Goal: Transaction & Acquisition: Purchase product/service

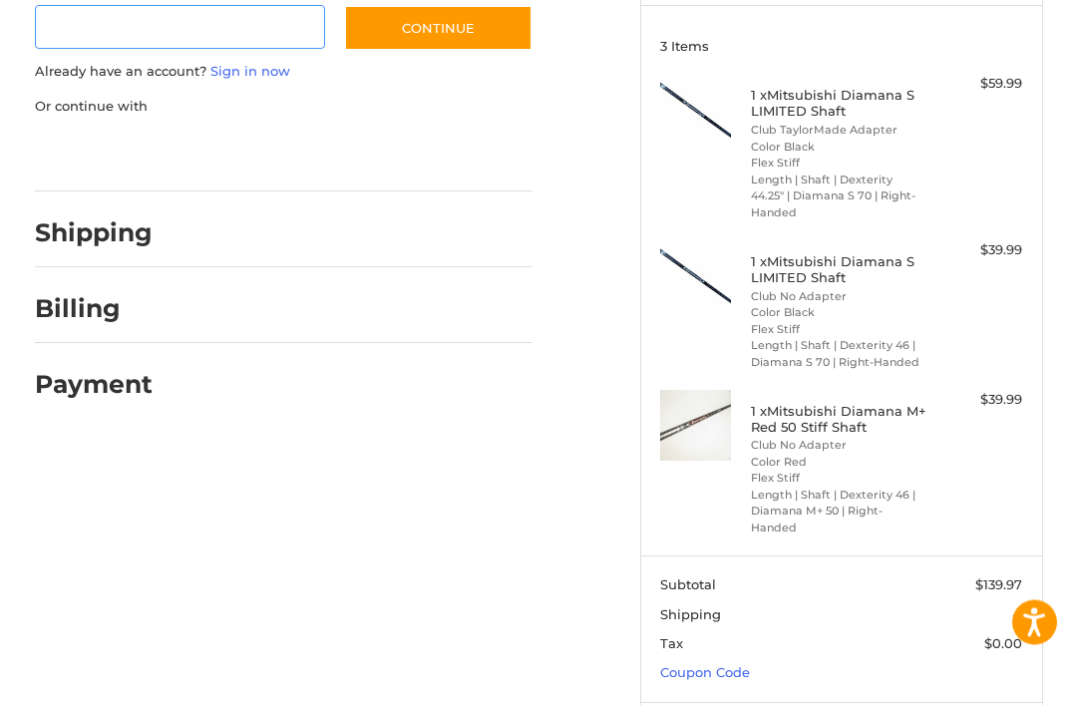
scroll to position [257, 0]
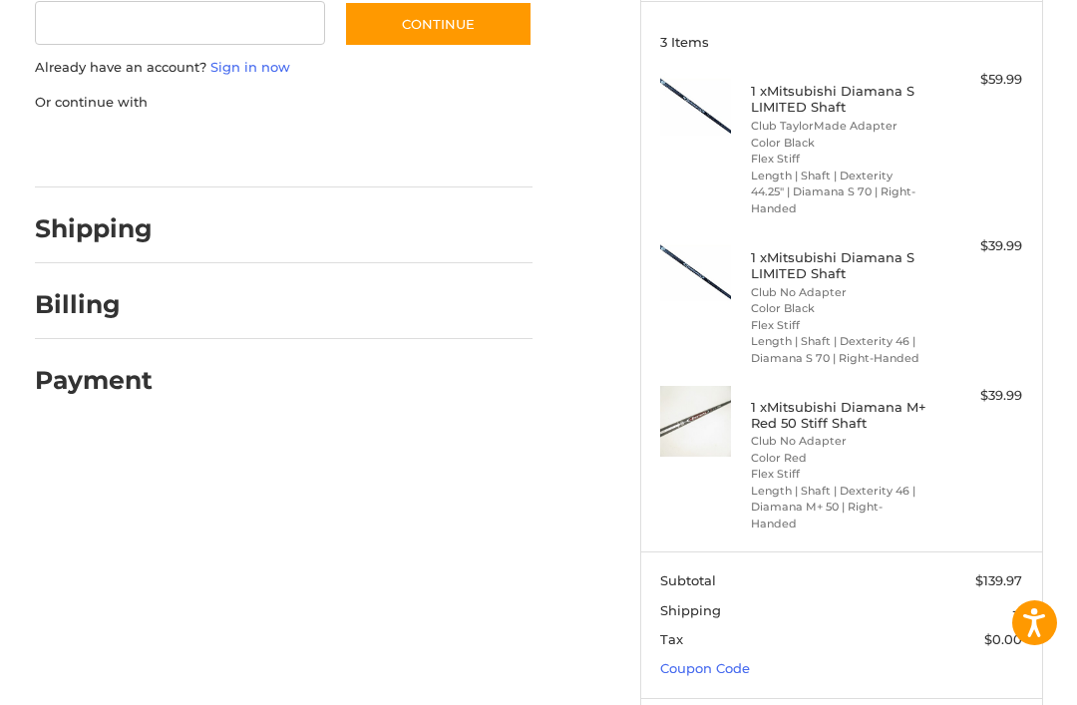
click at [715, 660] on link "Coupon Code" at bounding box center [705, 668] width 90 height 16
click at [698, 688] on input "Gift Certificate or Coupon Code" at bounding box center [783, 710] width 247 height 45
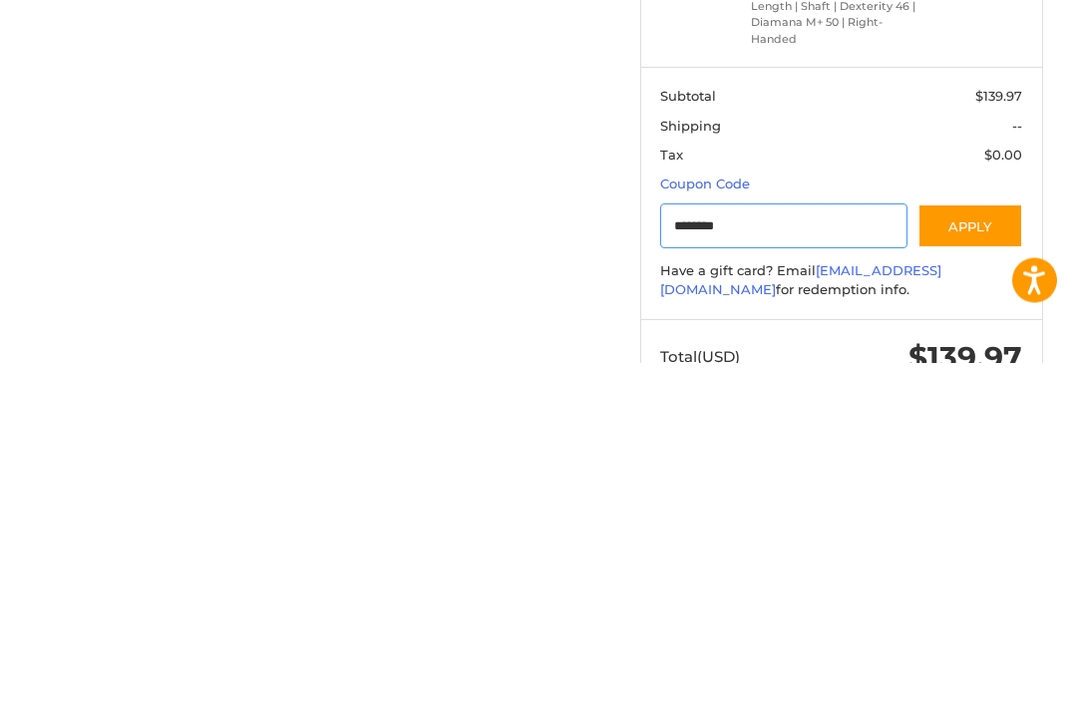
type input "********"
click at [981, 547] on button "Apply" at bounding box center [971, 569] width 106 height 45
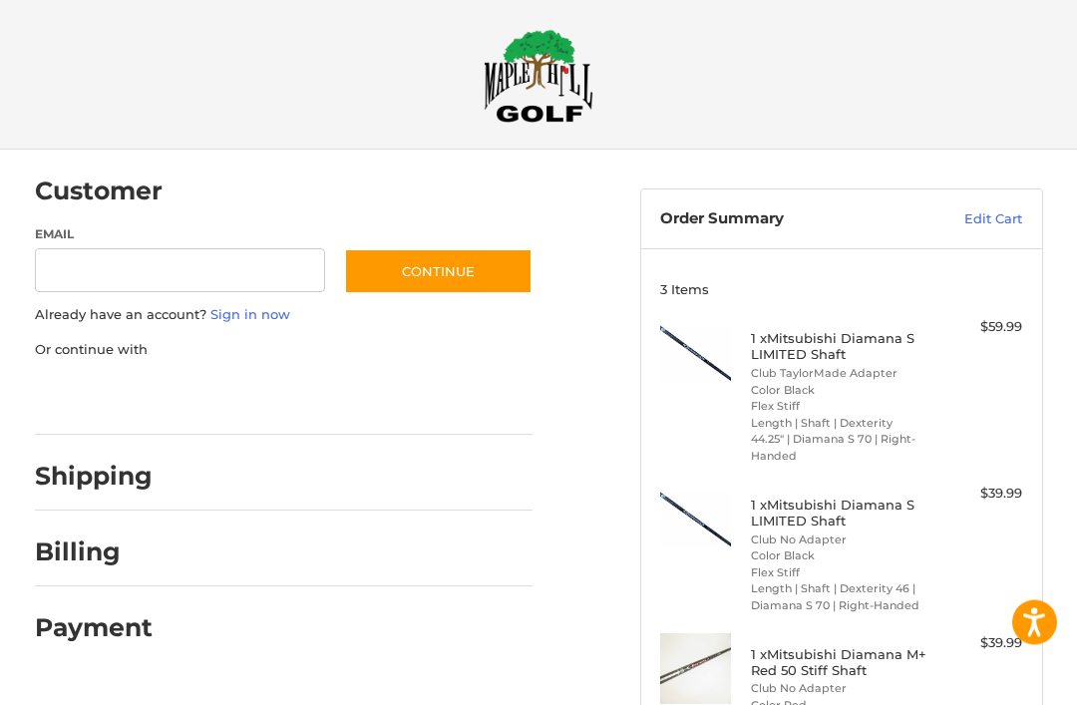
scroll to position [0, 0]
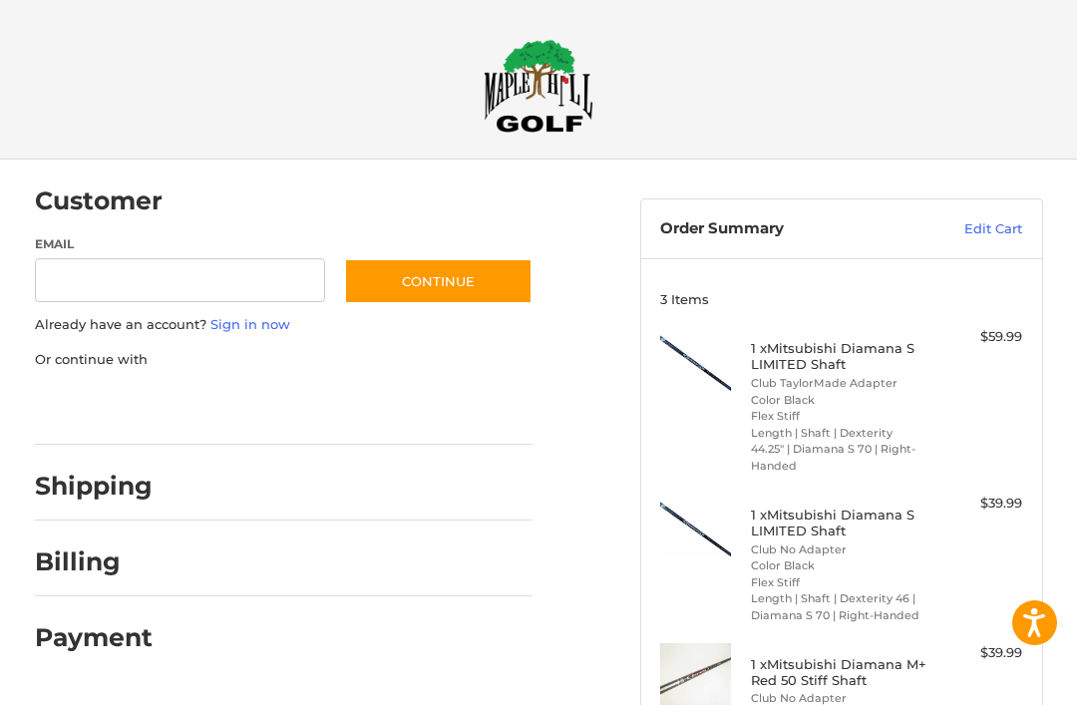
click at [997, 229] on link "Edit Cart" at bounding box center [965, 229] width 116 height 20
